Goal: Book appointment/travel/reservation

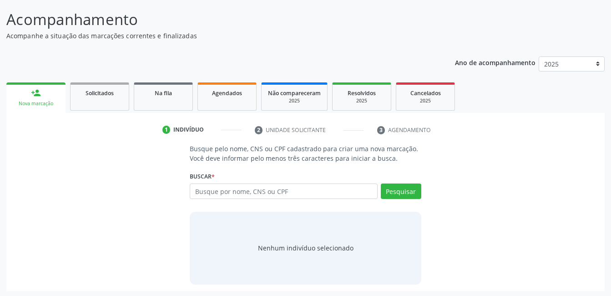
scroll to position [55, 0]
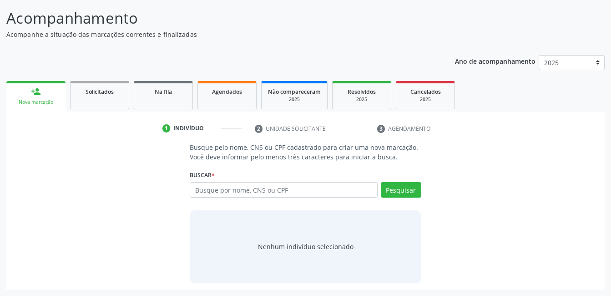
click at [197, 61] on div "Ano de acompanhamento 2025 2024 person_add Nova marcação Solicitados Na fila Ag…" at bounding box center [305, 169] width 598 height 241
click at [276, 185] on input "text" at bounding box center [283, 189] width 187 height 15
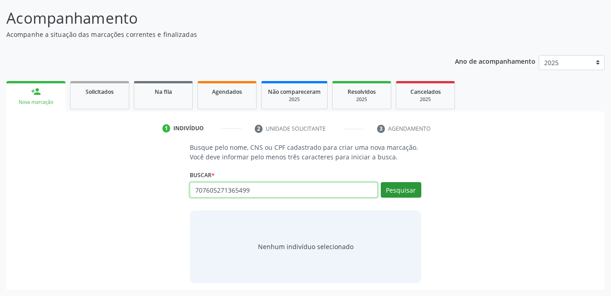
type input "707605271365499"
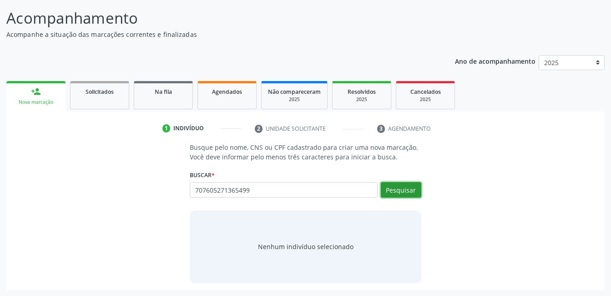
click at [401, 192] on button "Pesquisar" at bounding box center [401, 189] width 40 height 15
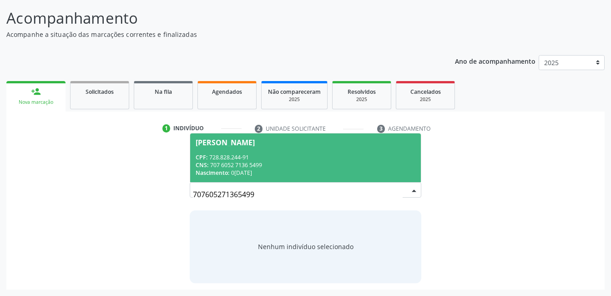
click at [339, 152] on span "[PERSON_NAME] CPF: 728.828.244-91 CNS: 707 6052 7136 5499 Nascimento: 0[DATE]" at bounding box center [305, 157] width 230 height 49
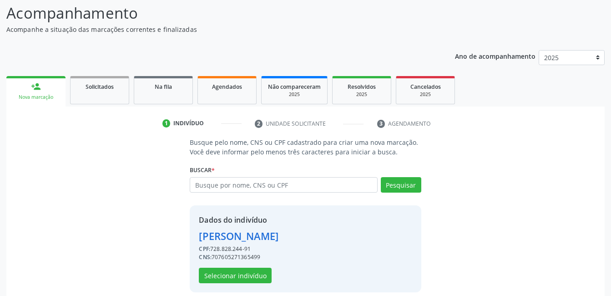
scroll to position [69, 0]
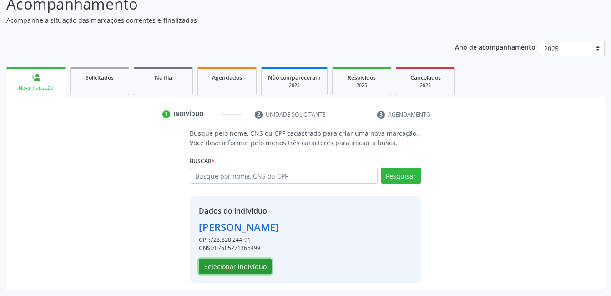
click at [257, 269] on button "Selecionar indivíduo" at bounding box center [235, 265] width 73 height 15
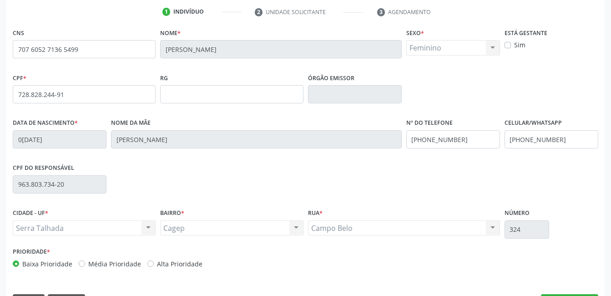
scroll to position [197, 0]
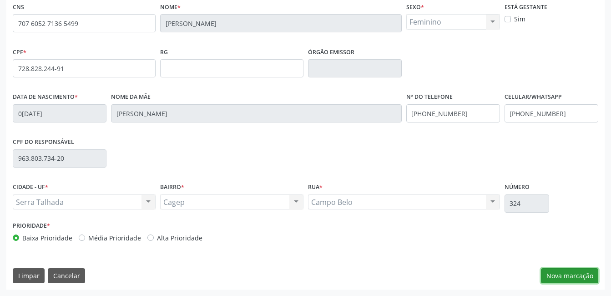
click at [551, 270] on button "Nova marcação" at bounding box center [569, 275] width 57 height 15
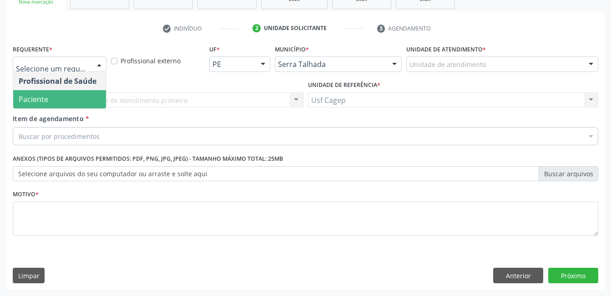
click at [81, 94] on span "Paciente" at bounding box center [59, 99] width 93 height 18
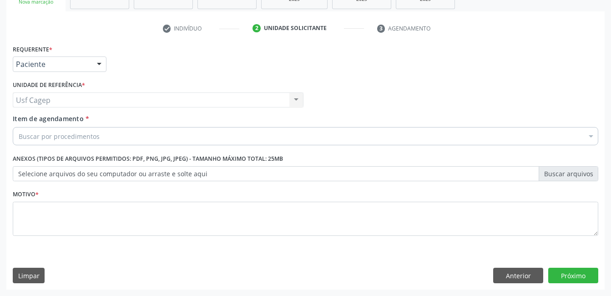
click at [184, 136] on div "Buscar por procedimentos" at bounding box center [305, 136] width 585 height 18
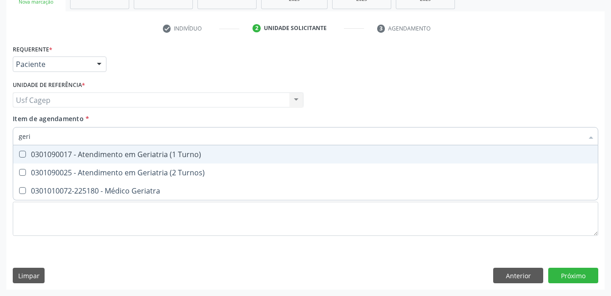
type input "geria"
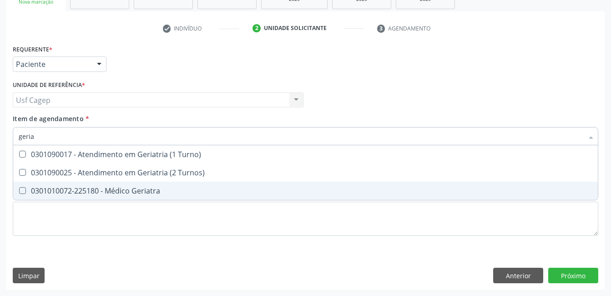
click at [154, 189] on div "0301010072-225180 - Médico Geriatra" at bounding box center [305, 190] width 573 height 7
checkbox Geriatra "true"
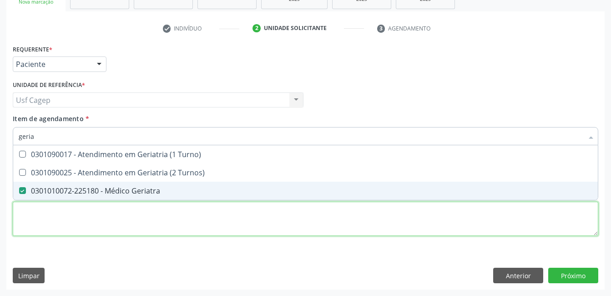
click at [150, 223] on div "Requerente * Paciente Profissional de Saúde Paciente Nenhum resultado encontrad…" at bounding box center [305, 145] width 585 height 206
checkbox Turnos\) "true"
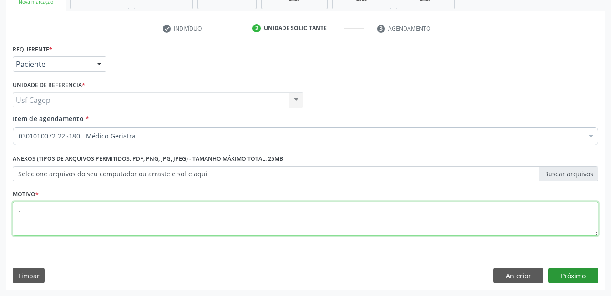
type textarea "."
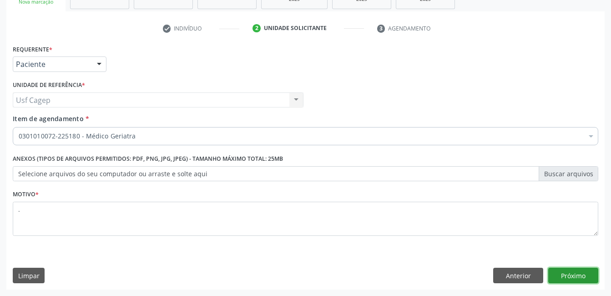
click at [580, 271] on button "Próximo" at bounding box center [573, 274] width 50 height 15
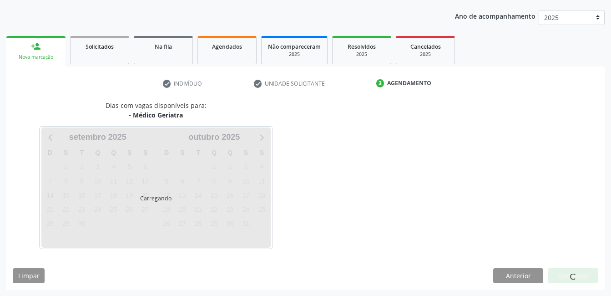
scroll to position [100, 0]
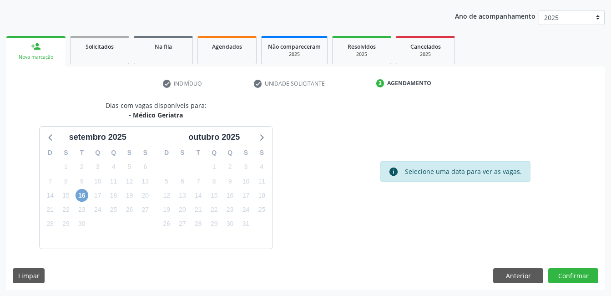
click at [80, 194] on span "16" at bounding box center [81, 195] width 13 height 13
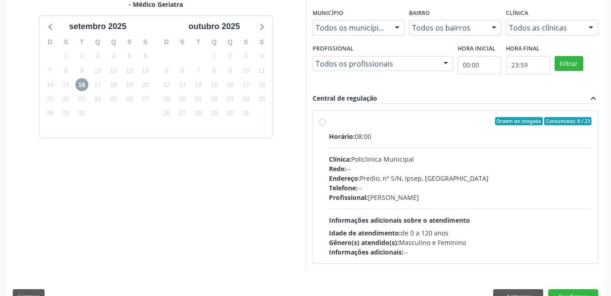
scroll to position [231, 0]
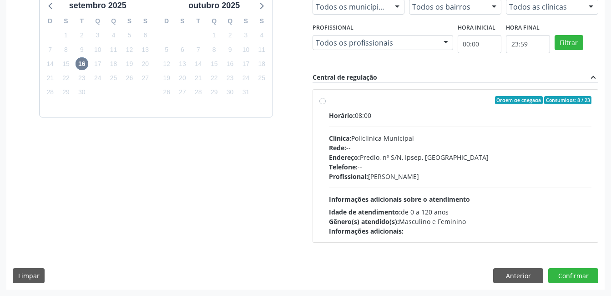
click at [460, 143] on div "Rede: --" at bounding box center [460, 148] width 263 height 10
click at [326, 104] on input "Ordem de chegada Consumidos: 8 / 23 Horário: 08:00 Clínica: Policlinica Municip…" at bounding box center [322, 100] width 6 height 8
radio input "true"
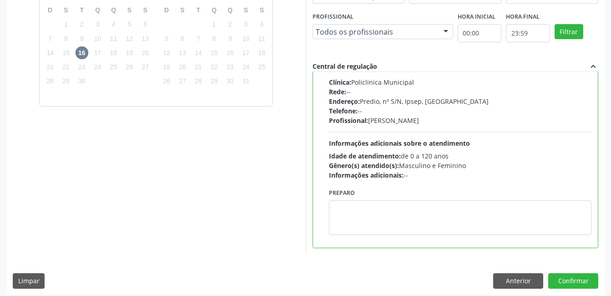
scroll to position [0, 0]
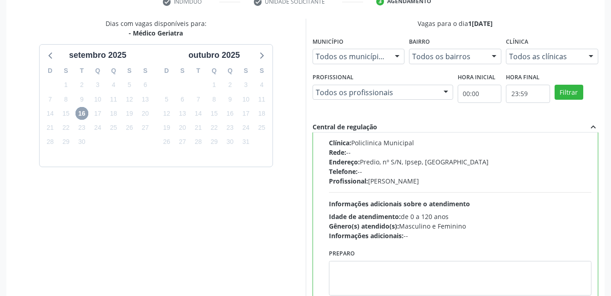
click at [84, 111] on span "16" at bounding box center [81, 113] width 13 height 13
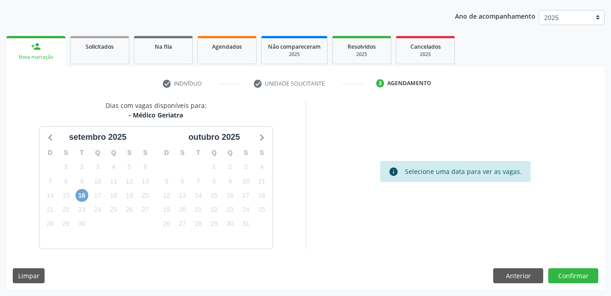
scroll to position [100, 0]
click at [530, 271] on button "Anterior" at bounding box center [518, 275] width 50 height 15
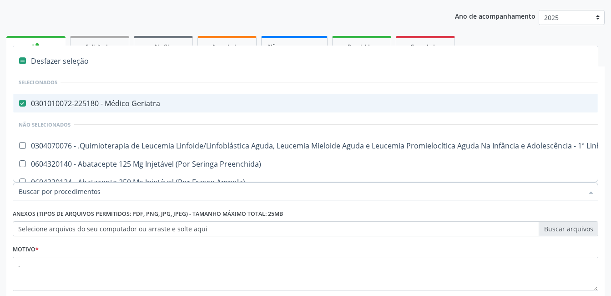
click at [120, 106] on div "0301010072-225180 - Médico Geriatra" at bounding box center [373, 103] width 708 height 7
checkbox Geriatra "false"
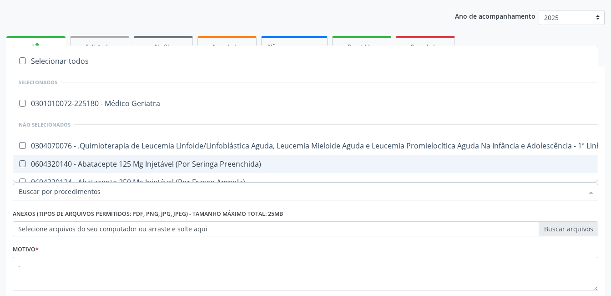
click at [142, 194] on input "Item de agendamento *" at bounding box center [301, 191] width 564 height 18
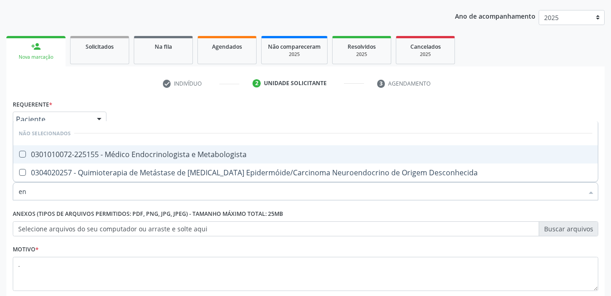
type input "e"
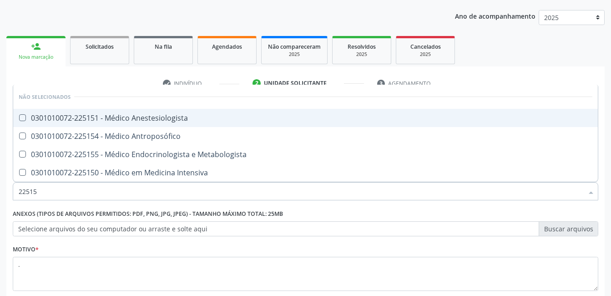
type input "225155"
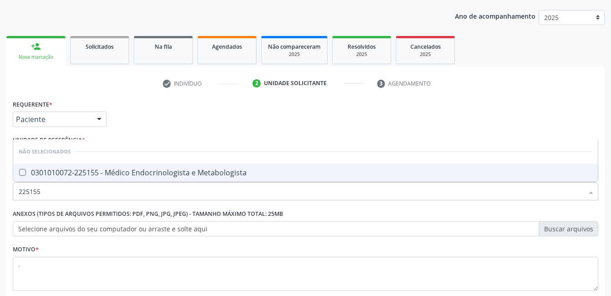
click at [192, 165] on span "0301010072-225155 - Médico Endocrinologista e Metabologista" at bounding box center [305, 172] width 584 height 18
checkbox Metabologista "true"
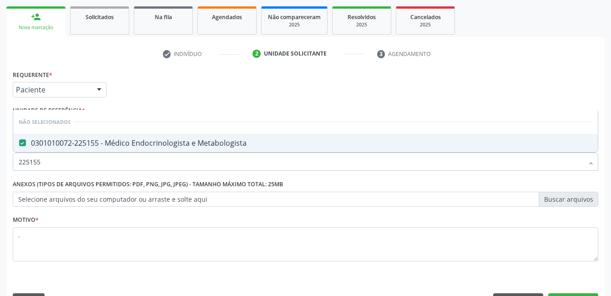
scroll to position [145, 0]
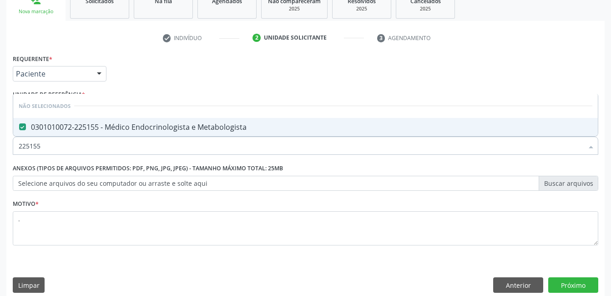
click at [580, 274] on div "Requerente * Paciente Profissional de Saúde Paciente Nenhum resultado encontrad…" at bounding box center [305, 175] width 598 height 247
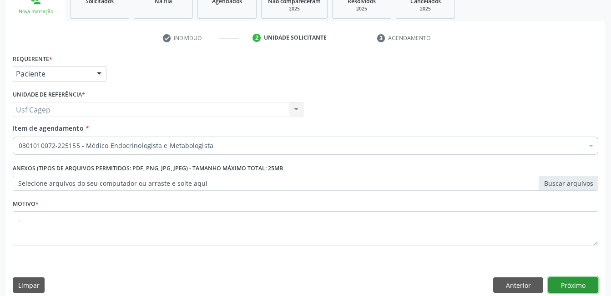
click at [580, 277] on button "Próximo" at bounding box center [573, 284] width 50 height 15
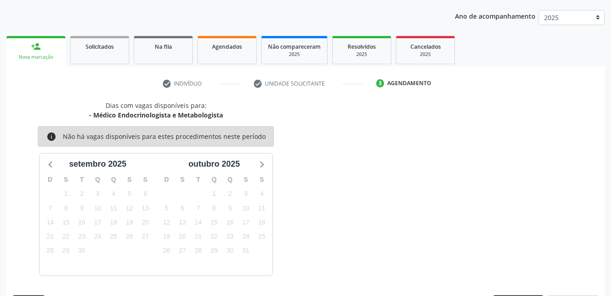
scroll to position [127, 0]
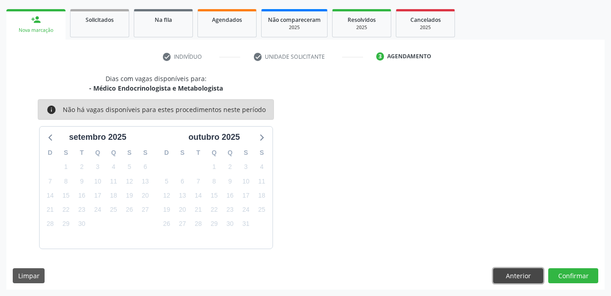
click at [522, 276] on button "Anterior" at bounding box center [518, 275] width 50 height 15
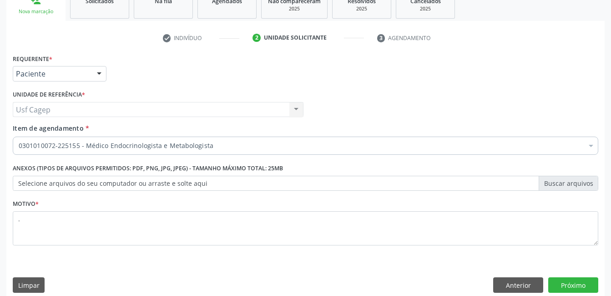
scroll to position [155, 0]
